Goal: Task Accomplishment & Management: Use online tool/utility

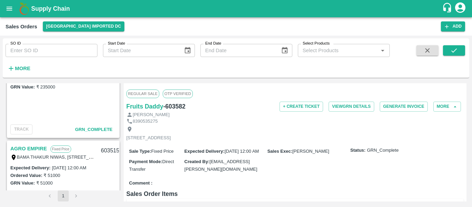
scroll to position [159, 0]
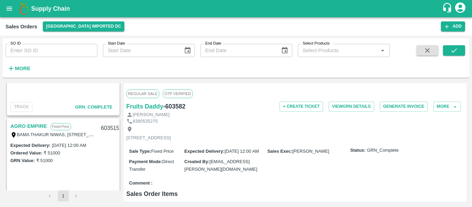
click at [29, 124] on link "AGRO EMPIRE" at bounding box center [28, 126] width 37 height 9
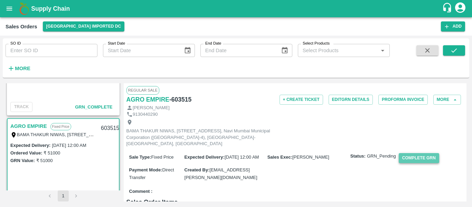
click at [415, 161] on button "Complete GRN" at bounding box center [419, 158] width 40 height 10
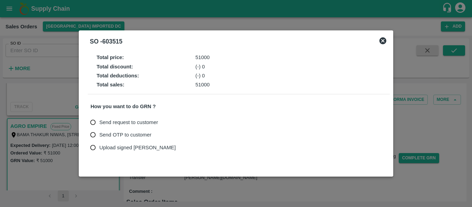
click at [92, 133] on input "Send OTP to customer" at bounding box center [93, 135] width 13 height 13
radio input "true"
click at [176, 134] on button "Send OTP" at bounding box center [171, 135] width 28 height 10
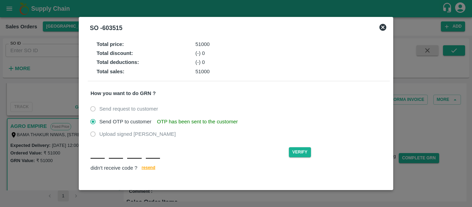
click at [105, 156] on input "text" at bounding box center [98, 152] width 14 height 12
type input "P"
type input "J"
type input "U"
type input "Y"
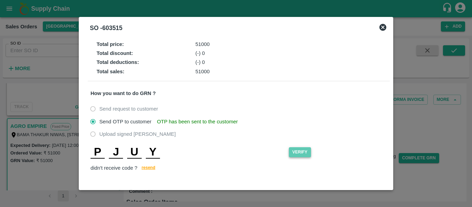
click at [298, 155] on button "Verify" at bounding box center [300, 152] width 22 height 10
